Goal: Transaction & Acquisition: Subscribe to service/newsletter

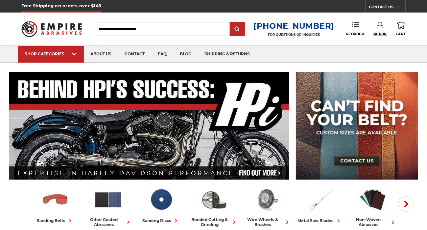
click at [381, 32] on span "Sign In" at bounding box center [380, 34] width 14 height 4
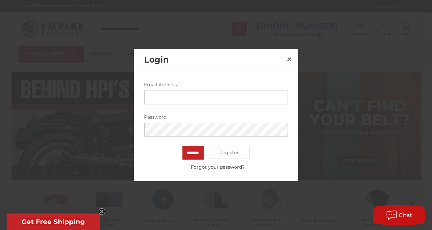
click at [157, 93] on input "Email Address:" at bounding box center [216, 97] width 144 height 14
type input "**********"
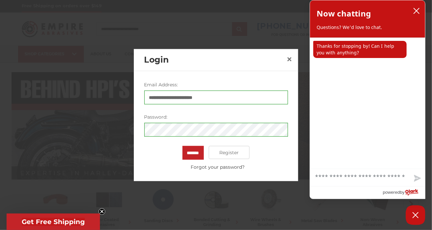
click at [134, 194] on div at bounding box center [216, 115] width 432 height 230
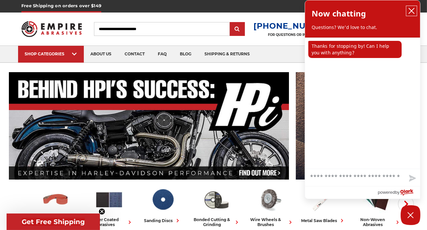
click at [408, 10] on button "close chatbox" at bounding box center [412, 11] width 11 height 10
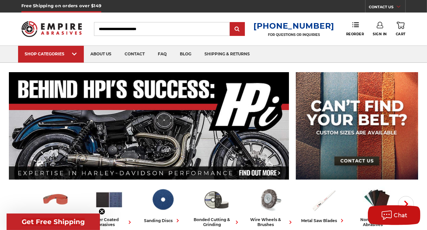
click at [413, 13] on header "Free Shipping on orders over $149 CONTACT US [DATE] - [DATE] (excluding holiday…" at bounding box center [213, 31] width 427 height 63
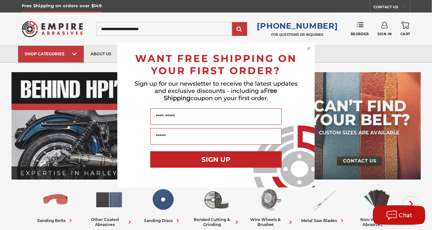
click at [384, 32] on div "Close dialog WANT FREE SHIPPING ON YOUR FIRST ORDER? Sign up for our newsletter…" at bounding box center [216, 115] width 432 height 230
click at [177, 117] on input "Name" at bounding box center [216, 116] width 132 height 16
